Goal: Navigation & Orientation: Find specific page/section

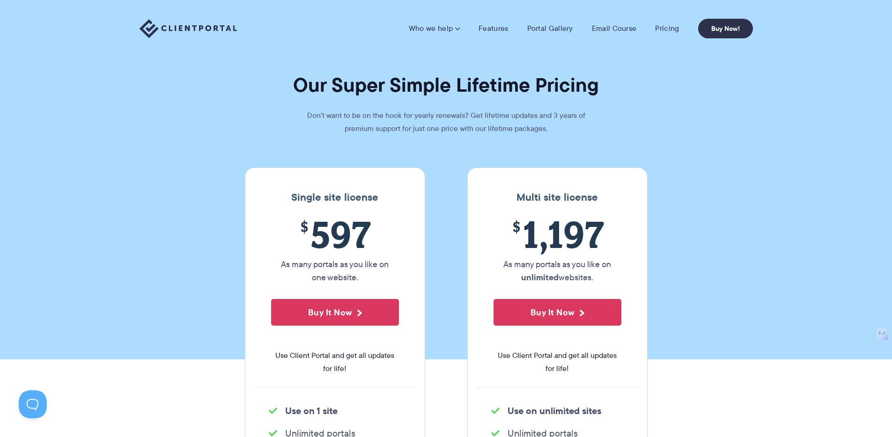
click at [204, 27] on img at bounding box center [187, 28] width 97 height 19
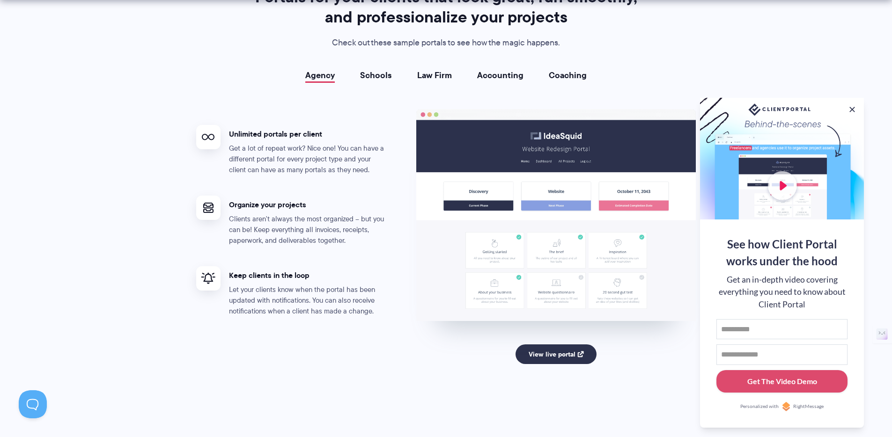
scroll to position [1726, 0]
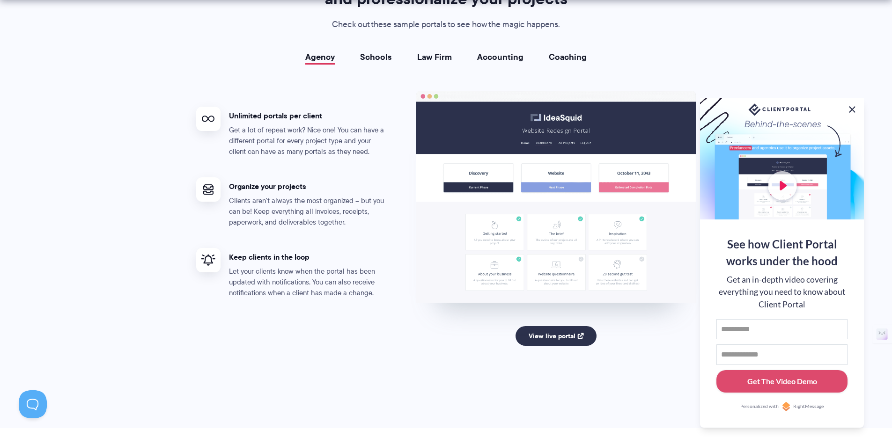
click at [854, 108] on button at bounding box center [851, 109] width 11 height 11
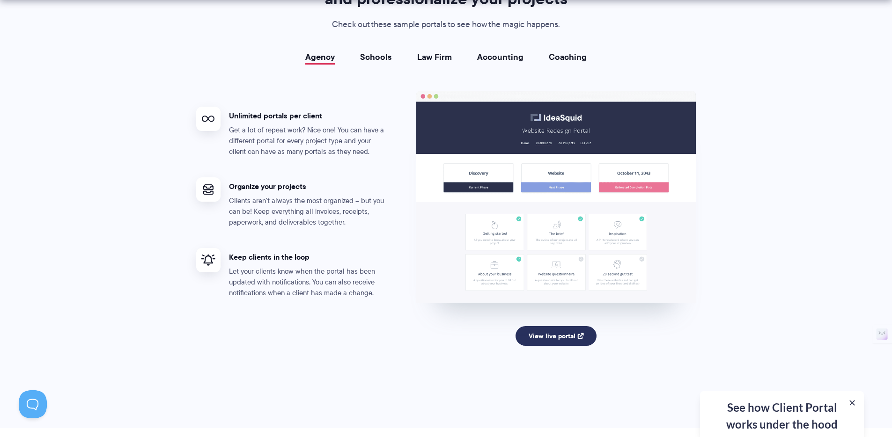
click at [542, 337] on link "View live portal" at bounding box center [555, 336] width 81 height 20
